Goal: Task Accomplishment & Management: Manage account settings

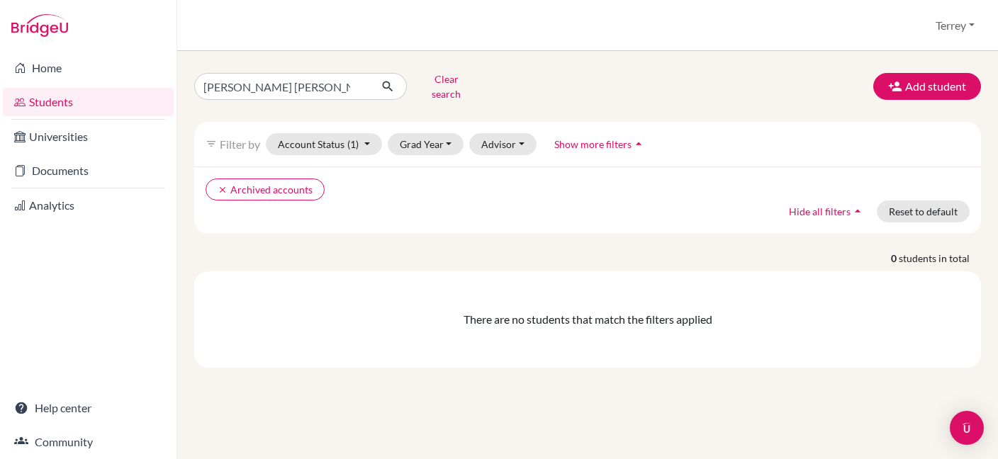
click at [63, 103] on link "Students" at bounding box center [88, 102] width 171 height 28
click at [357, 91] on input "[PERSON_NAME] [PERSON_NAME]" at bounding box center [282, 86] width 176 height 27
type input "[PERSON_NAME]"
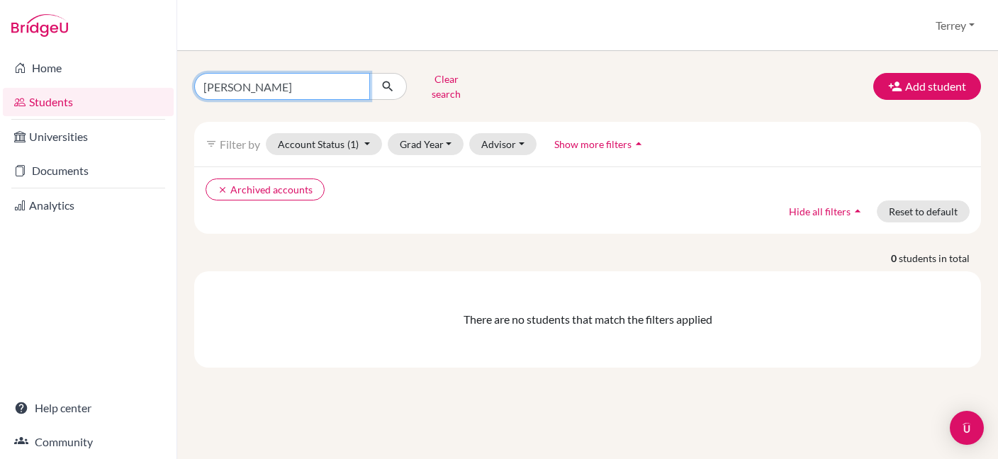
click button "submit" at bounding box center [388, 86] width 38 height 27
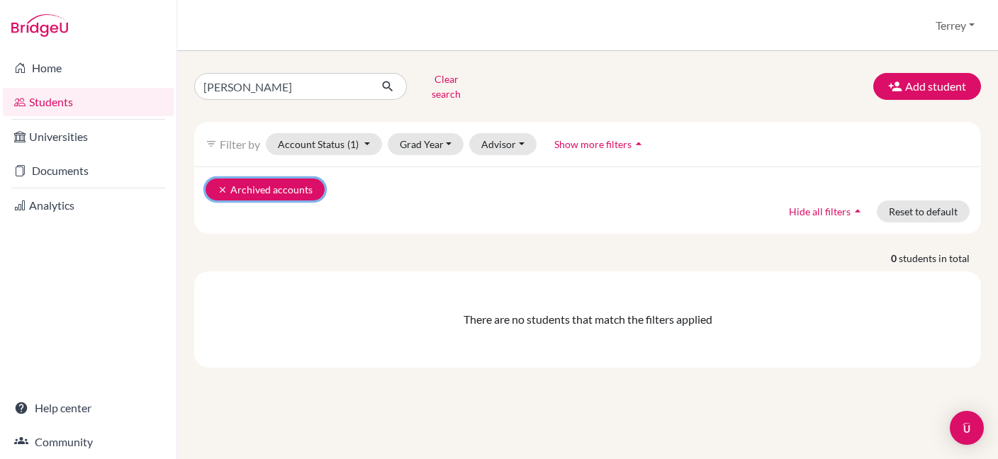
click at [221, 185] on icon "clear" at bounding box center [223, 190] width 10 height 10
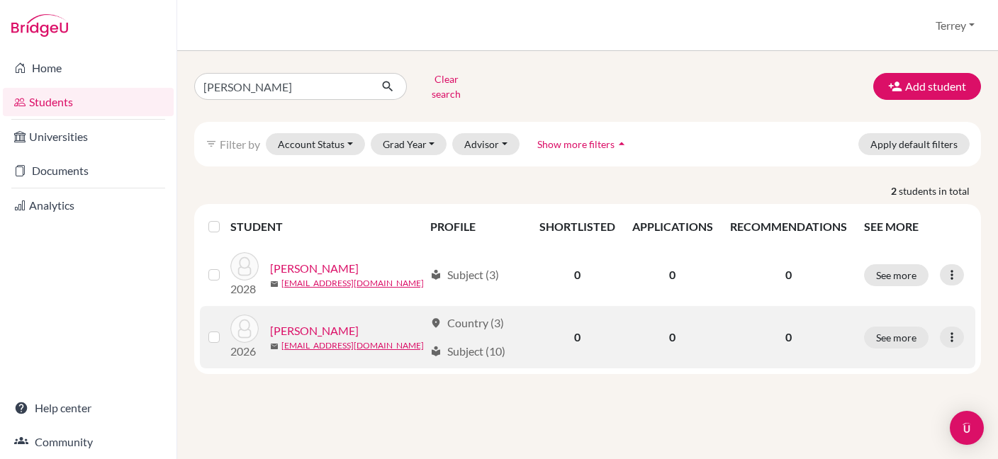
click at [299, 323] on link "[PERSON_NAME]" at bounding box center [314, 331] width 89 height 17
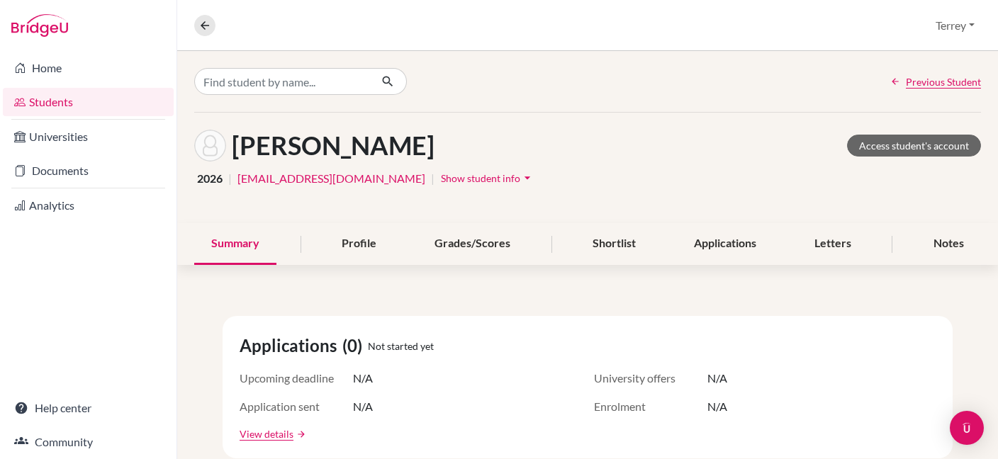
click at [440, 168] on button "Show student info arrow_drop_down" at bounding box center [487, 178] width 95 height 22
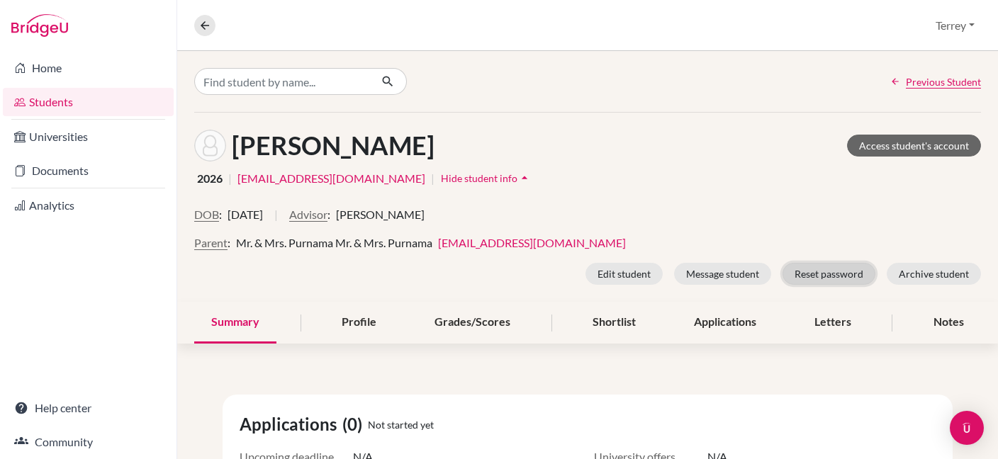
click at [833, 273] on button "Reset password" at bounding box center [829, 274] width 93 height 22
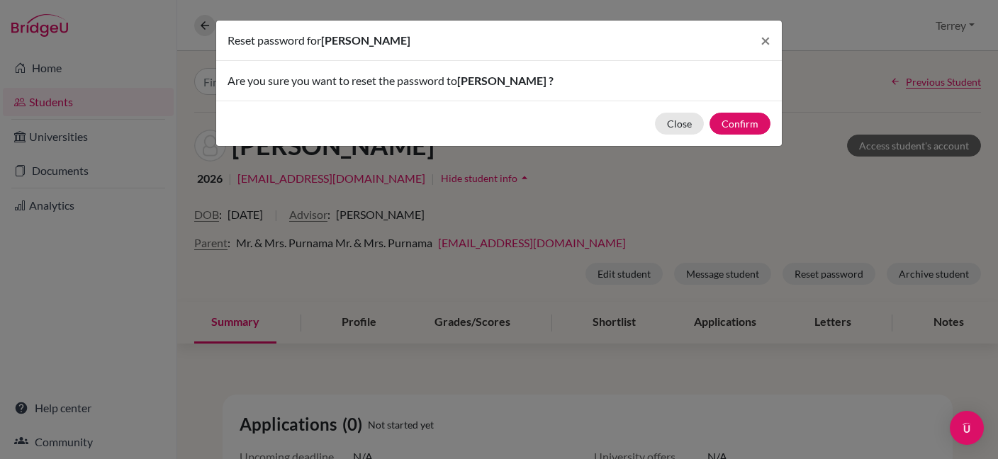
click at [793, 206] on div "Reset password for Raphael Alexander Purnama × Are you sure you want to reset t…" at bounding box center [499, 229] width 998 height 459
click at [668, 123] on button "Close" at bounding box center [679, 124] width 49 height 22
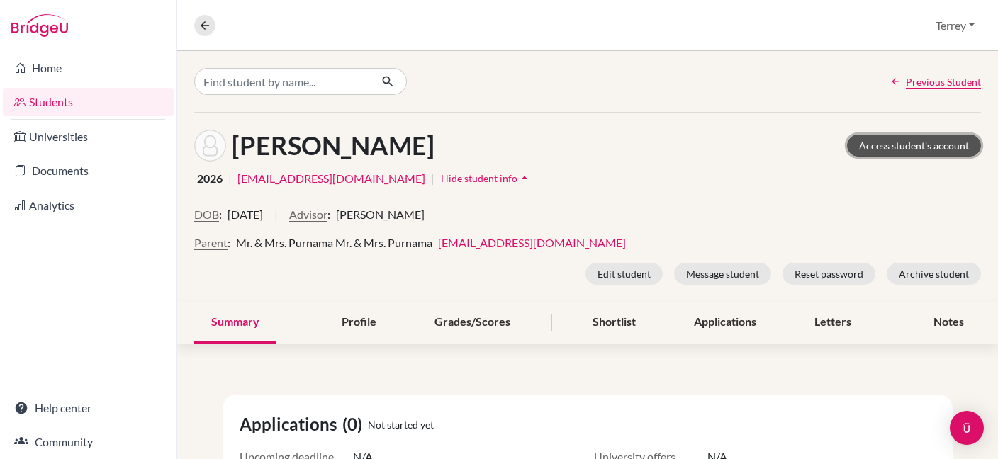
click at [907, 146] on link "Access student's account" at bounding box center [914, 146] width 134 height 22
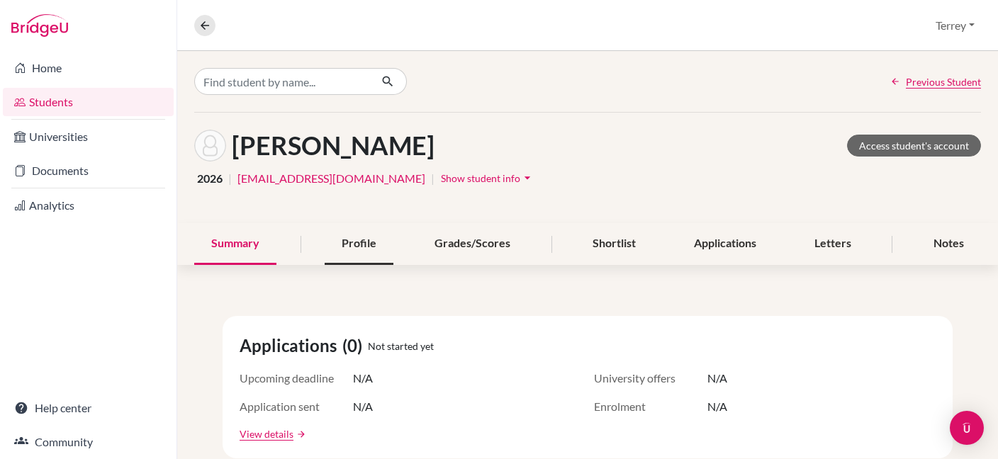
click at [354, 244] on div "Profile" at bounding box center [359, 244] width 69 height 42
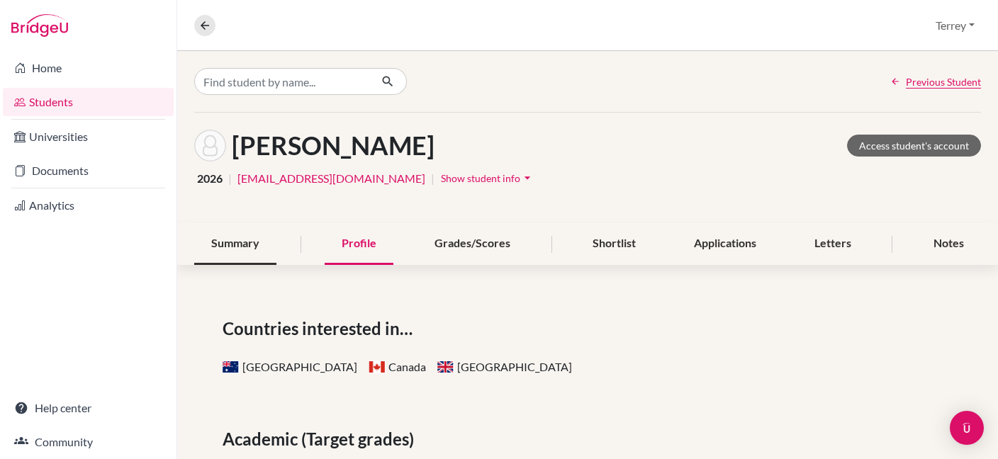
click at [241, 257] on div "Summary" at bounding box center [235, 244] width 82 height 42
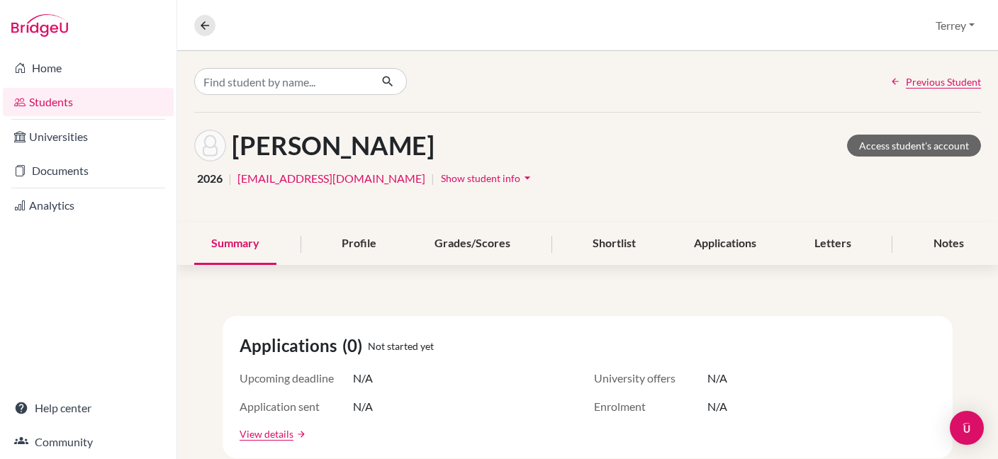
click at [441, 177] on span "Show student info" at bounding box center [480, 178] width 79 height 12
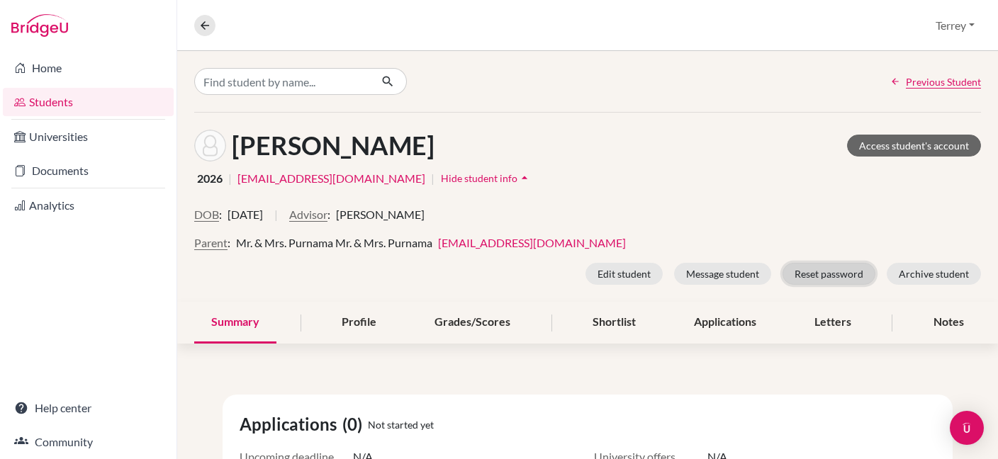
click at [822, 280] on button "Reset password" at bounding box center [829, 274] width 93 height 22
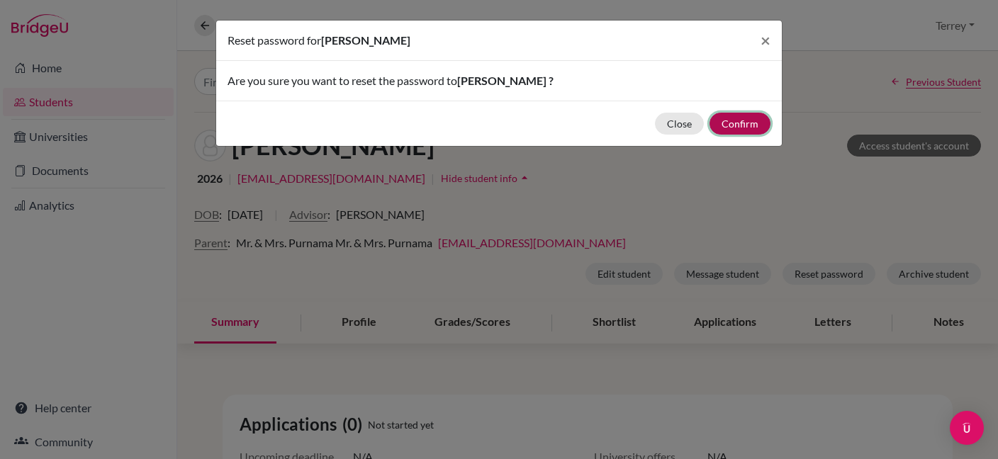
click at [750, 128] on button "Confirm" at bounding box center [740, 124] width 61 height 22
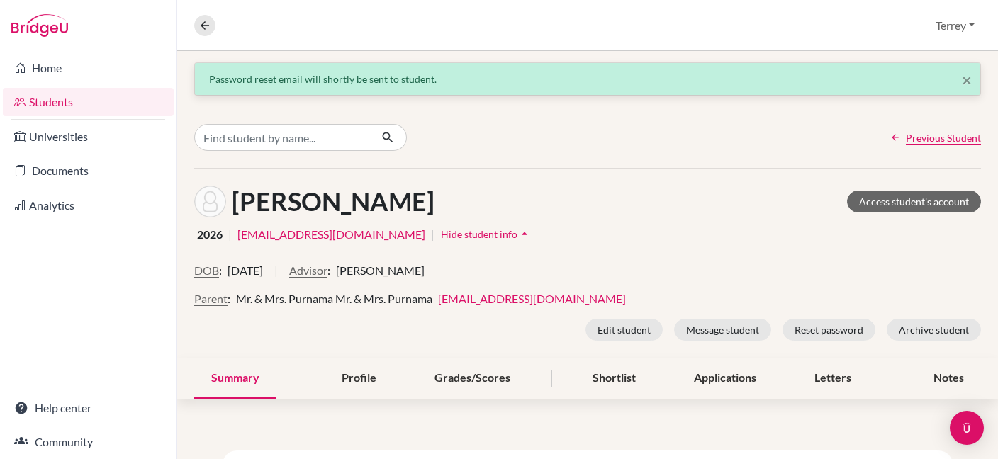
click at [43, 101] on link "Students" at bounding box center [88, 102] width 171 height 28
click at [44, 64] on link "Home" at bounding box center [88, 68] width 171 height 28
